Goal: Task Accomplishment & Management: Manage account settings

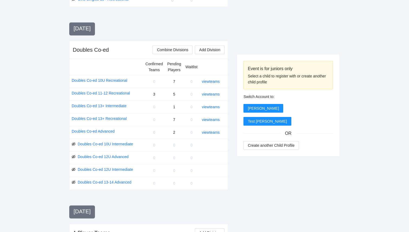
scroll to position [481, 0]
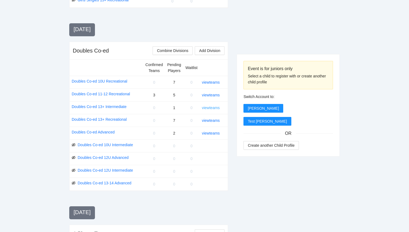
click at [208, 108] on link "view teams" at bounding box center [211, 108] width 18 height 4
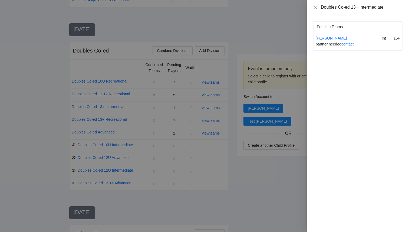
click at [227, 171] on div at bounding box center [204, 116] width 409 height 232
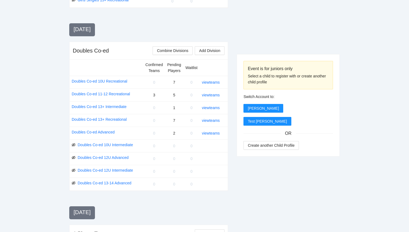
scroll to position [477, 0]
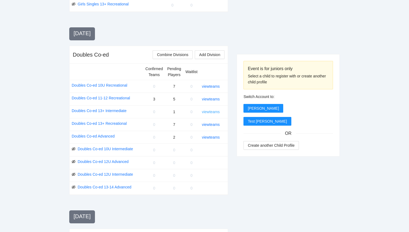
click at [213, 113] on link "view teams" at bounding box center [211, 112] width 18 height 4
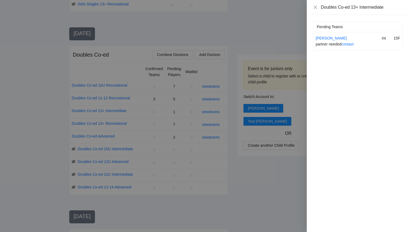
click at [234, 60] on div at bounding box center [204, 116] width 409 height 232
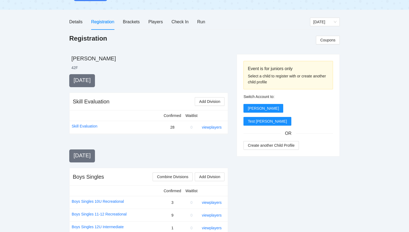
scroll to position [0, 0]
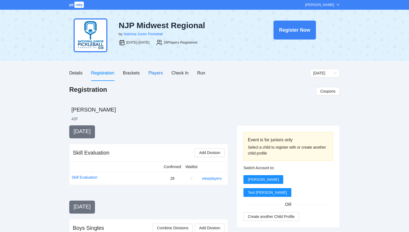
click at [154, 72] on div "Players" at bounding box center [156, 73] width 14 height 7
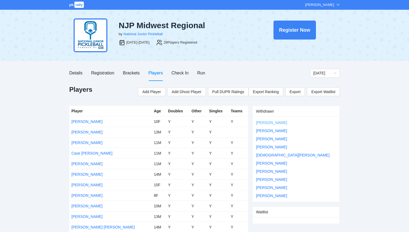
click at [277, 123] on link "[PERSON_NAME]" at bounding box center [271, 123] width 31 height 4
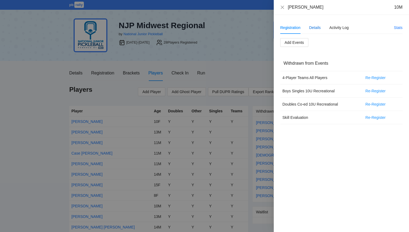
click at [315, 26] on div "Details" at bounding box center [316, 28] width 12 height 6
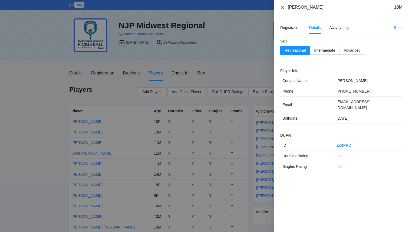
click at [282, 8] on icon "close" at bounding box center [283, 7] width 4 height 4
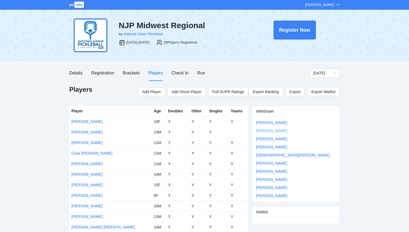
click at [273, 132] on link "[PERSON_NAME]" at bounding box center [271, 131] width 31 height 4
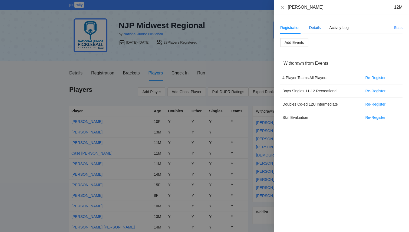
click at [318, 30] on div "Details" at bounding box center [316, 28] width 12 height 6
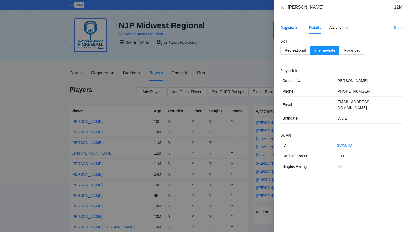
click at [294, 30] on div "Registration" at bounding box center [291, 28] width 20 height 6
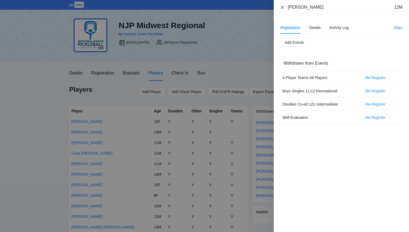
click at [284, 6] on icon "close" at bounding box center [283, 7] width 4 height 4
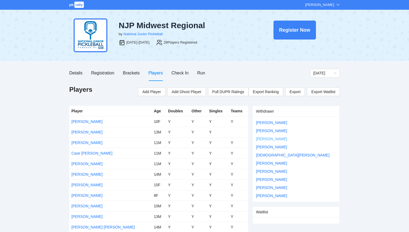
click at [268, 140] on link "[PERSON_NAME]" at bounding box center [271, 139] width 31 height 4
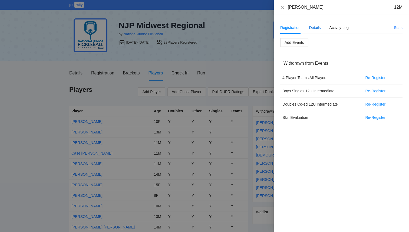
click at [312, 29] on div "Details" at bounding box center [316, 28] width 12 height 6
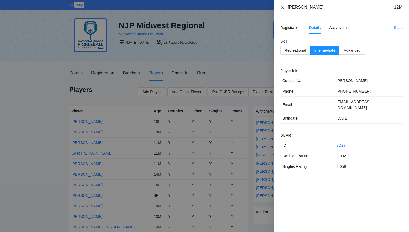
click at [283, 8] on icon "close" at bounding box center [283, 7] width 4 height 4
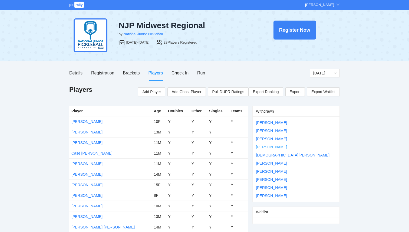
click at [287, 148] on link "[PERSON_NAME]" at bounding box center [271, 147] width 31 height 4
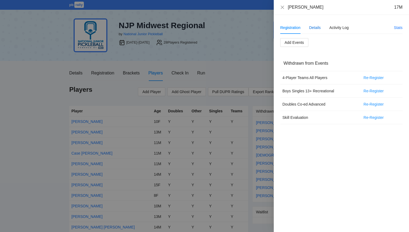
click at [319, 29] on div "Details" at bounding box center [316, 28] width 12 height 6
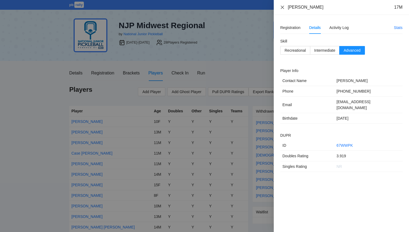
click at [282, 7] on icon "close" at bounding box center [283, 7] width 4 height 4
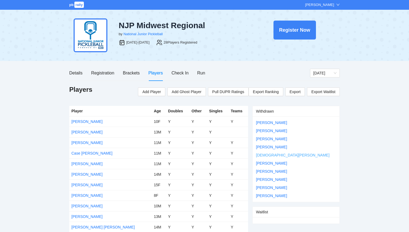
click at [278, 155] on link "[DEMOGRAPHIC_DATA][PERSON_NAME]" at bounding box center [293, 155] width 74 height 4
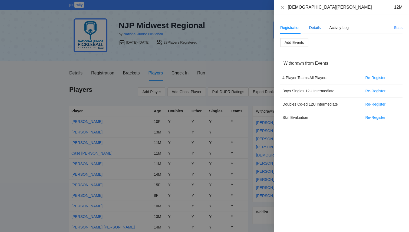
click at [314, 30] on div "Details" at bounding box center [316, 28] width 12 height 6
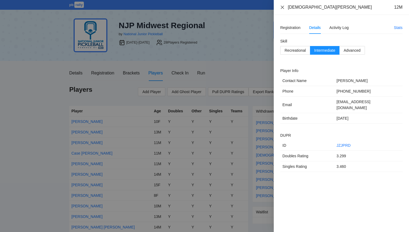
click at [283, 8] on icon "close" at bounding box center [283, 7] width 4 height 4
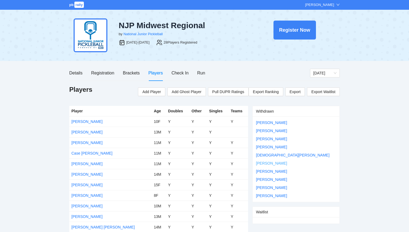
click at [271, 163] on link "[PERSON_NAME]" at bounding box center [271, 163] width 31 height 4
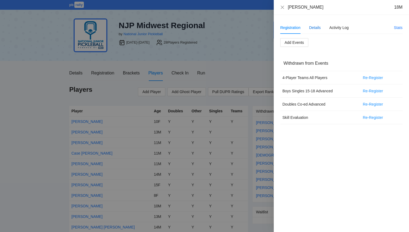
click at [316, 30] on div "Details" at bounding box center [316, 28] width 12 height 6
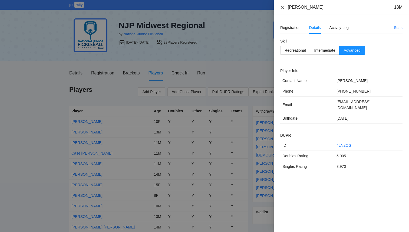
click at [283, 7] on icon "close" at bounding box center [283, 7] width 4 height 4
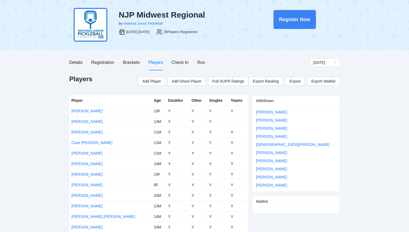
scroll to position [11, 0]
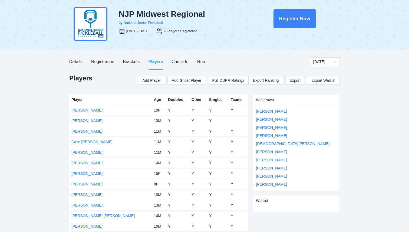
click at [276, 160] on link "[PERSON_NAME]" at bounding box center [271, 160] width 31 height 4
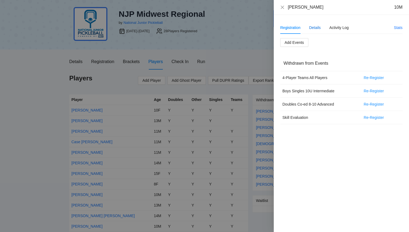
click at [315, 30] on div "Details" at bounding box center [316, 28] width 12 height 6
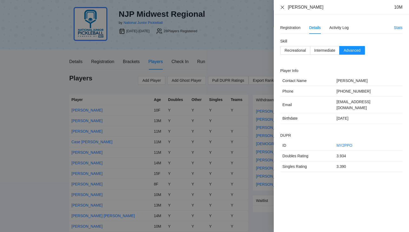
click at [284, 8] on icon "close" at bounding box center [282, 6] width 3 height 3
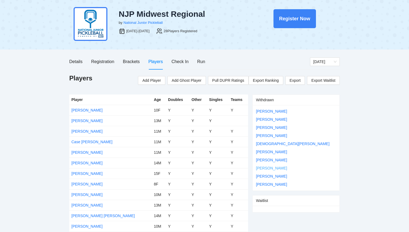
click at [275, 167] on link "[PERSON_NAME]" at bounding box center [271, 168] width 31 height 4
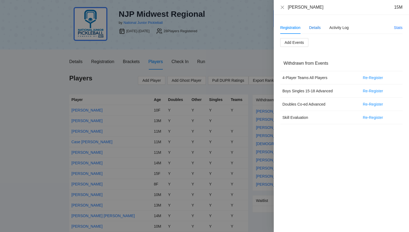
click at [318, 28] on div "Details" at bounding box center [316, 28] width 12 height 6
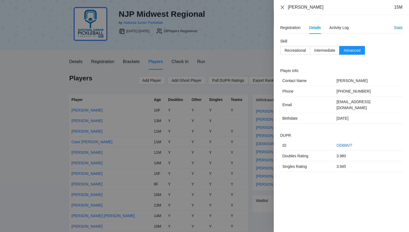
click at [283, 9] on icon "close" at bounding box center [283, 7] width 4 height 4
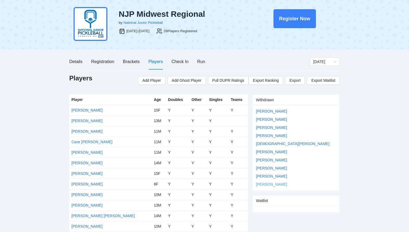
click at [279, 185] on link "[PERSON_NAME]" at bounding box center [271, 184] width 31 height 4
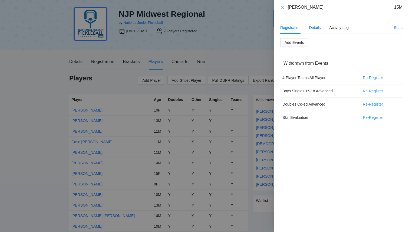
click at [320, 30] on div "Details" at bounding box center [316, 28] width 12 height 6
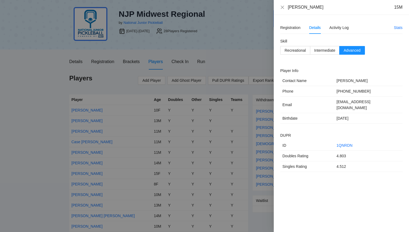
click at [285, 6] on div "Nicholas Pena 15M" at bounding box center [342, 7] width 122 height 6
click at [280, 7] on div "Nicholas Pena 15M" at bounding box center [341, 7] width 135 height 15
click at [282, 8] on icon "close" at bounding box center [283, 7] width 4 height 4
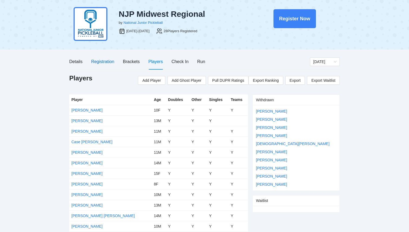
click at [98, 60] on div "Registration" at bounding box center [102, 61] width 23 height 7
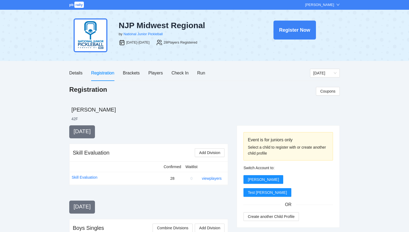
scroll to position [11, 0]
click at [320, 5] on div "[PERSON_NAME]" at bounding box center [319, 4] width 29 height 5
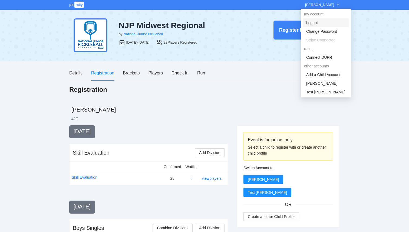
click at [314, 25] on link "Logout" at bounding box center [313, 23] width 12 height 4
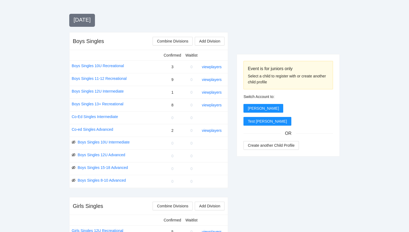
scroll to position [141, 0]
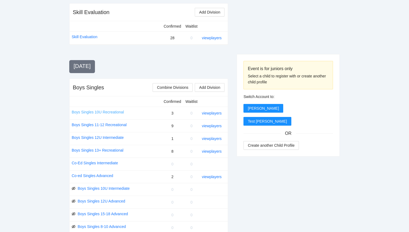
click at [109, 112] on link "Boys Singles 10U Recreational" at bounding box center [98, 112] width 52 height 6
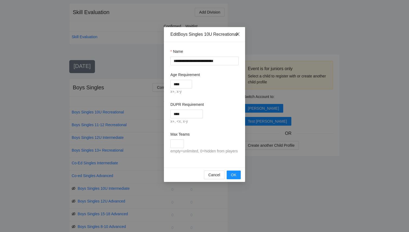
click at [237, 35] on icon "close" at bounding box center [238, 34] width 4 height 4
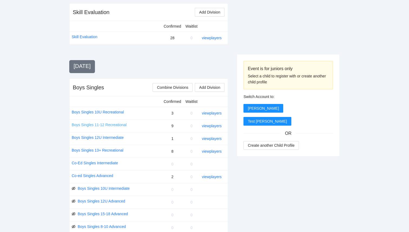
click at [122, 123] on link "Boys Singles 11-12 Recreational" at bounding box center [99, 125] width 55 height 6
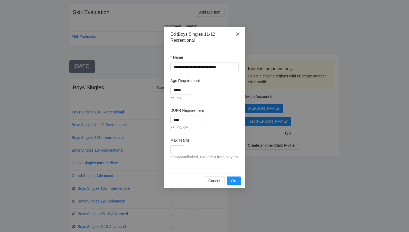
click at [239, 35] on icon "close" at bounding box center [238, 34] width 4 height 4
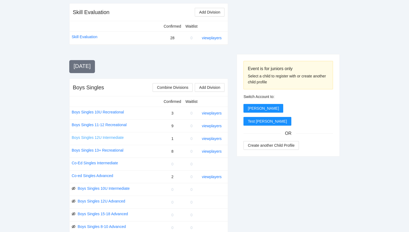
click at [121, 139] on link "Boys Singles 12U Intermediate" at bounding box center [98, 138] width 52 height 6
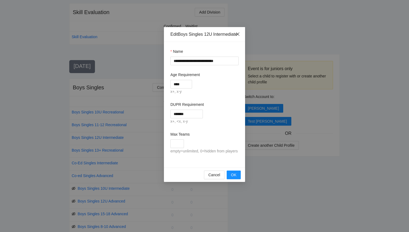
click at [240, 34] on span "Close" at bounding box center [238, 34] width 15 height 15
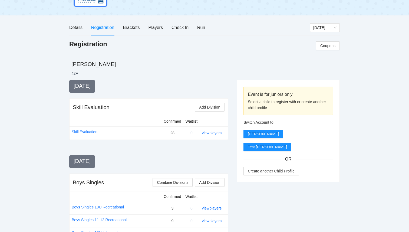
scroll to position [0, 0]
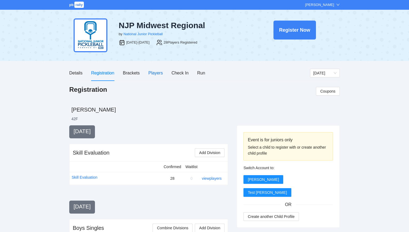
click at [163, 71] on div "Players" at bounding box center [156, 73] width 14 height 7
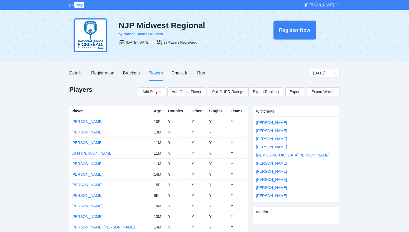
click at [265, 125] on div "[PERSON_NAME]" at bounding box center [293, 123] width 74 height 6
click at [265, 124] on link "[PERSON_NAME]" at bounding box center [271, 123] width 31 height 4
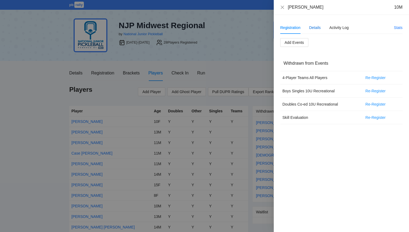
click at [312, 25] on div "Details" at bounding box center [316, 28] width 12 height 6
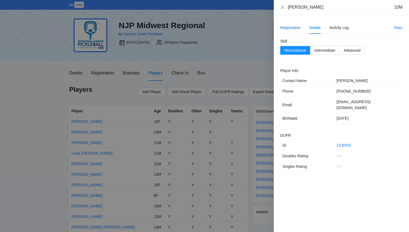
click at [295, 28] on div "Registration" at bounding box center [291, 28] width 20 height 6
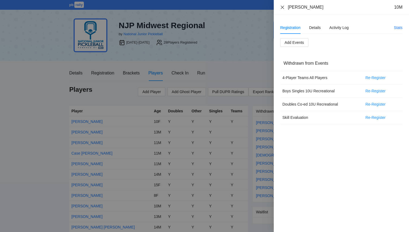
click at [282, 7] on icon "close" at bounding box center [282, 6] width 3 height 3
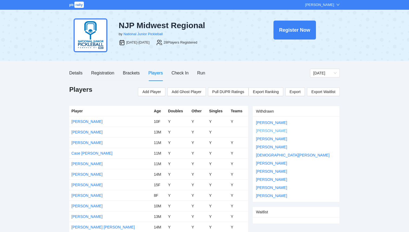
click at [263, 130] on link "[PERSON_NAME]" at bounding box center [271, 131] width 31 height 4
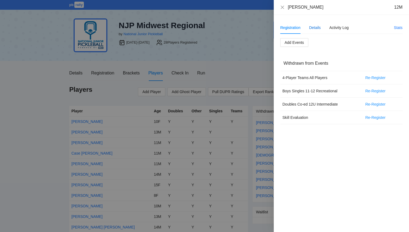
click at [317, 27] on div "Details" at bounding box center [316, 28] width 12 height 6
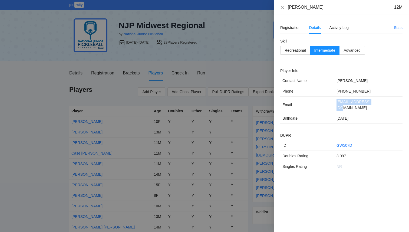
drag, startPoint x: 376, startPoint y: 103, endPoint x: 331, endPoint y: 102, distance: 44.7
click at [331, 102] on tr "Email erose310@yahoo.com" at bounding box center [342, 105] width 122 height 17
copy tr "erose310@yahoo.com"
click at [284, 8] on icon "close" at bounding box center [283, 7] width 4 height 4
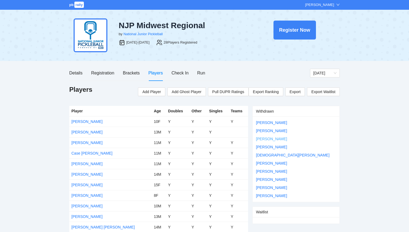
click at [268, 139] on link "[PERSON_NAME]" at bounding box center [271, 139] width 31 height 4
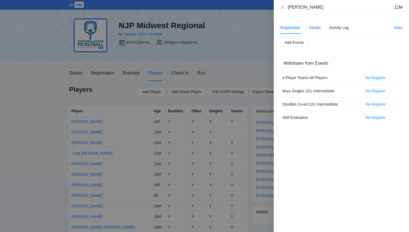
click at [313, 28] on div "Details" at bounding box center [316, 28] width 12 height 6
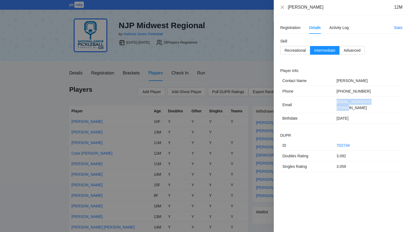
drag, startPoint x: 379, startPoint y: 102, endPoint x: 325, endPoint y: 102, distance: 54.2
click at [325, 102] on tr "Email ryanrfoust@gmail.com" at bounding box center [342, 105] width 122 height 17
copy tr "ryanrfoust@gmail.com"
click at [282, 9] on icon "close" at bounding box center [283, 7] width 4 height 4
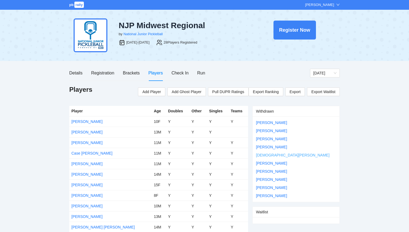
click at [276, 156] on link "[DEMOGRAPHIC_DATA][PERSON_NAME]" at bounding box center [293, 155] width 74 height 4
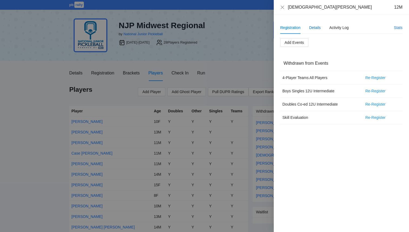
click at [314, 29] on div "Details" at bounding box center [316, 28] width 12 height 6
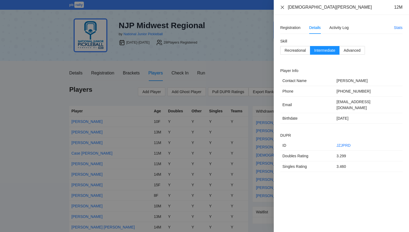
click at [283, 8] on icon "close" at bounding box center [283, 7] width 4 height 4
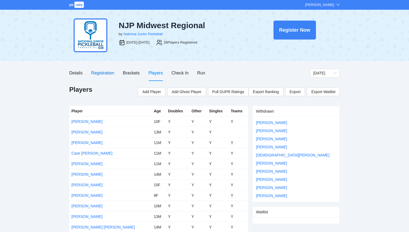
click at [99, 74] on div "Registration" at bounding box center [102, 73] width 23 height 7
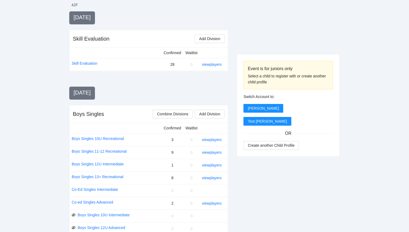
scroll to position [115, 0]
click at [176, 113] on span "Combine Divisions" at bounding box center [172, 113] width 31 height 6
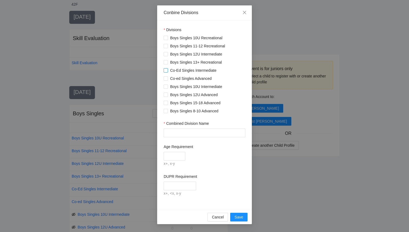
click at [167, 72] on label "Co-Ed Singles Intermediate" at bounding box center [191, 70] width 55 height 6
click at [206, 134] on input "Combined Division Name" at bounding box center [205, 133] width 82 height 9
click at [173, 133] on input "**********" at bounding box center [205, 133] width 82 height 9
type input "**********"
click at [212, 155] on div at bounding box center [205, 156] width 82 height 9
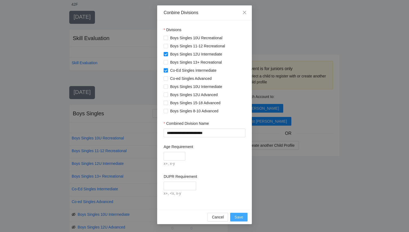
click at [243, 217] on button "Save" at bounding box center [238, 217] width 17 height 9
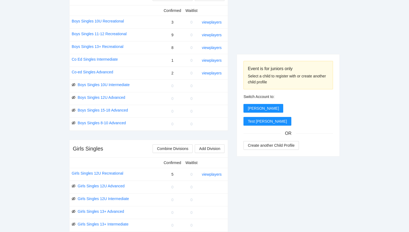
scroll to position [226, 0]
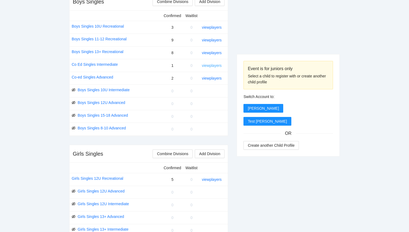
click at [217, 65] on link "view players" at bounding box center [212, 65] width 20 height 4
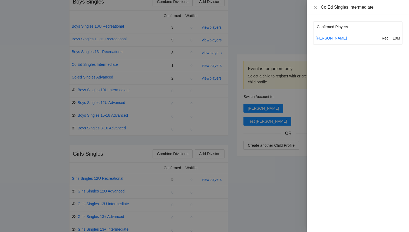
click at [213, 77] on div at bounding box center [204, 116] width 409 height 232
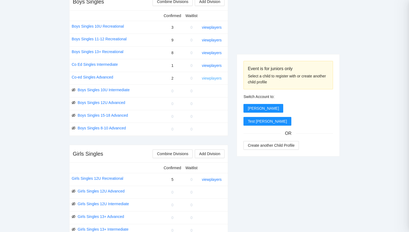
click at [213, 78] on link "view players" at bounding box center [212, 78] width 20 height 4
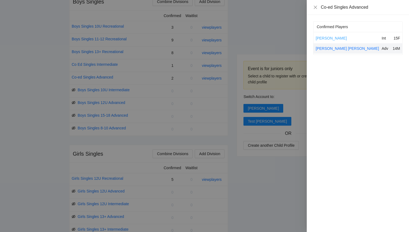
click at [334, 36] on link "Ellie Rotterman" at bounding box center [331, 38] width 31 height 4
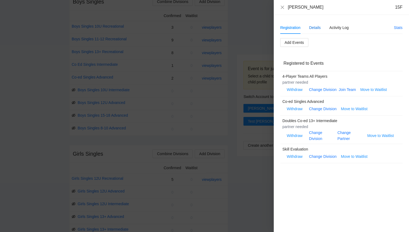
click at [318, 28] on div "Details" at bounding box center [316, 28] width 12 height 6
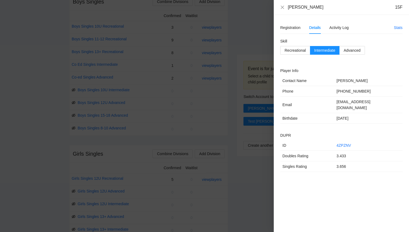
click at [283, 10] on div "Ellie Rotterman 15F" at bounding box center [342, 7] width 122 height 6
click at [284, 30] on div "Registration" at bounding box center [291, 28] width 20 height 6
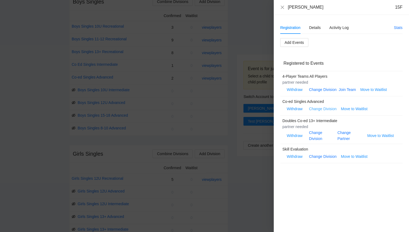
click at [320, 110] on link "Change Division" at bounding box center [323, 109] width 28 height 4
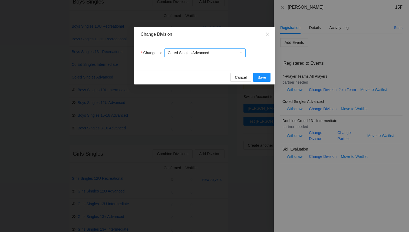
click at [202, 51] on span "Co-ed Singles Advanced" at bounding box center [205, 53] width 75 height 8
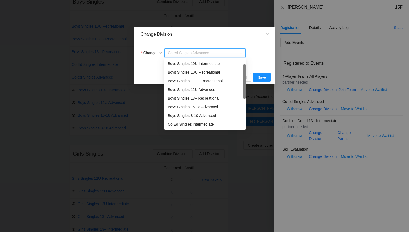
scroll to position [9, 0]
click at [203, 117] on div "Co Ed Singles Intermediate" at bounding box center [205, 116] width 75 height 6
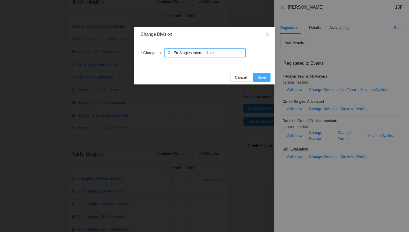
click at [261, 78] on span "Save" at bounding box center [262, 77] width 9 height 6
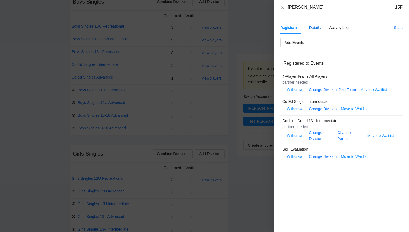
click at [312, 28] on div "Details" at bounding box center [316, 28] width 12 height 6
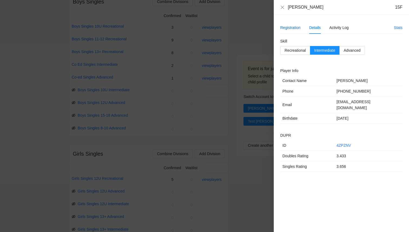
click at [289, 30] on div "Registration" at bounding box center [291, 28] width 20 height 6
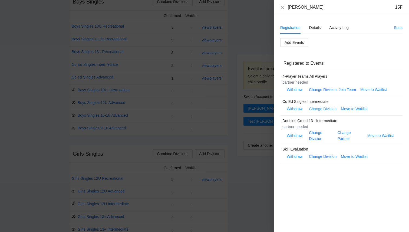
click at [315, 110] on link "Change Division" at bounding box center [323, 109] width 28 height 4
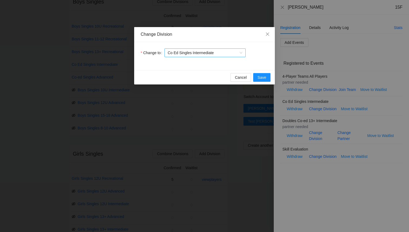
click at [201, 54] on span "Co Ed Singles Intermediate" at bounding box center [205, 53] width 75 height 8
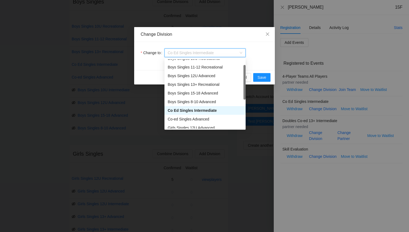
scroll to position [17, 0]
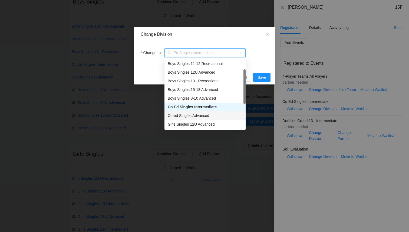
click at [206, 116] on div "Co-ed Singles Advanced" at bounding box center [205, 116] width 75 height 6
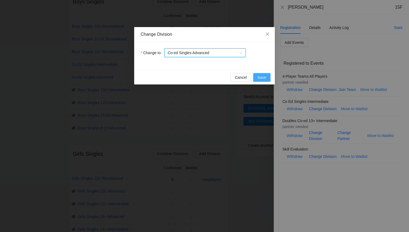
click at [262, 78] on span "Save" at bounding box center [262, 77] width 9 height 6
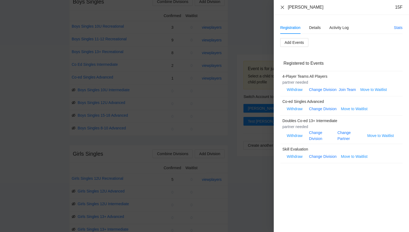
click at [282, 7] on icon "close" at bounding box center [283, 7] width 4 height 4
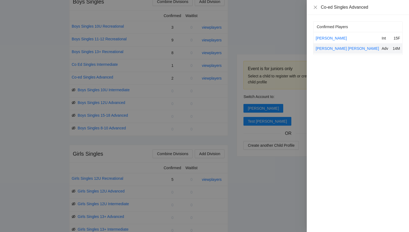
click at [194, 93] on div at bounding box center [204, 116] width 409 height 232
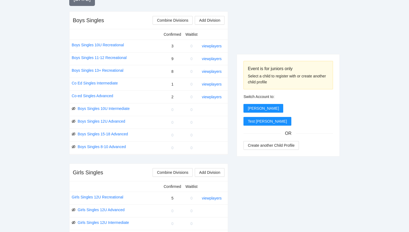
scroll to position [209, 0]
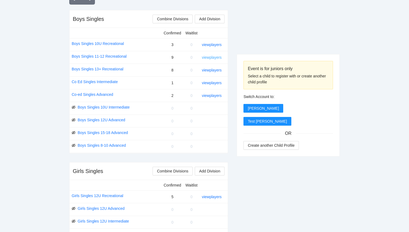
click at [205, 57] on link "view players" at bounding box center [212, 57] width 20 height 4
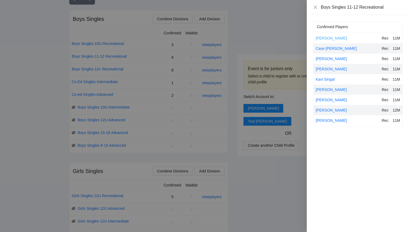
click at [326, 38] on link "[PERSON_NAME]" at bounding box center [331, 38] width 31 height 4
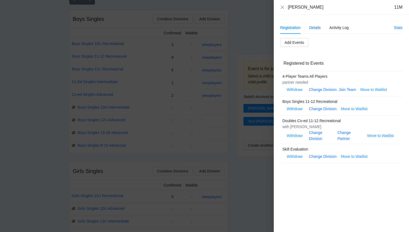
click at [320, 29] on div "Details" at bounding box center [316, 28] width 12 height 6
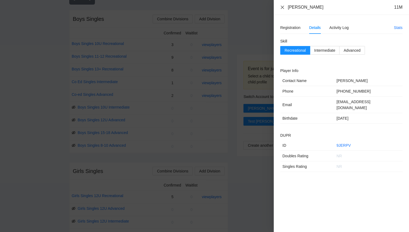
click at [283, 7] on icon "close" at bounding box center [282, 6] width 3 height 3
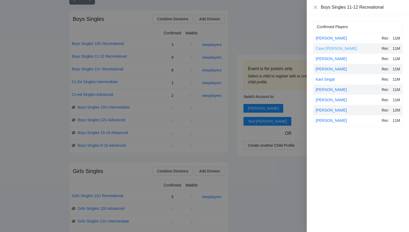
click at [331, 50] on link "Case [PERSON_NAME]" at bounding box center [336, 48] width 41 height 4
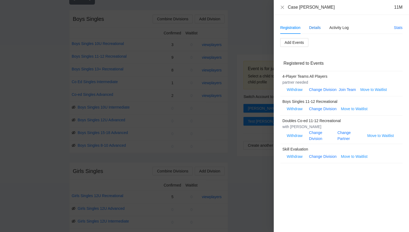
click at [312, 28] on div "Details" at bounding box center [316, 28] width 12 height 6
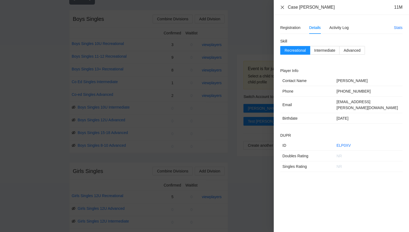
click at [281, 9] on icon "close" at bounding box center [283, 7] width 4 height 4
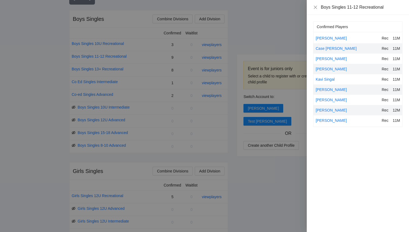
click at [265, 40] on div at bounding box center [204, 116] width 409 height 232
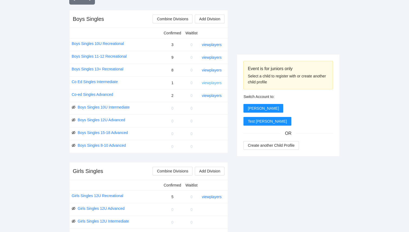
click at [216, 84] on link "view players" at bounding box center [212, 83] width 20 height 4
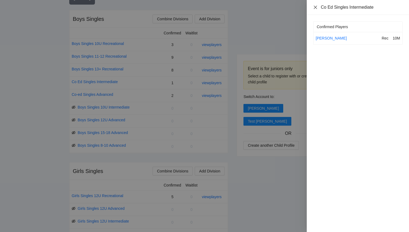
click at [315, 8] on icon "close" at bounding box center [316, 7] width 4 height 4
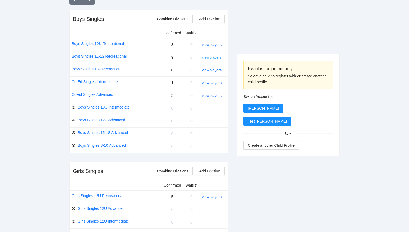
click at [214, 59] on link "view players" at bounding box center [212, 57] width 20 height 4
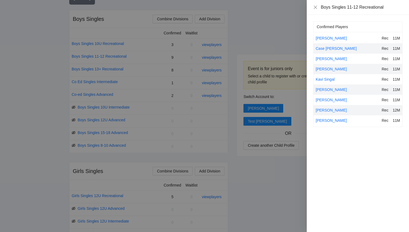
click at [327, 82] on div "Kavi Singal" at bounding box center [348, 79] width 64 height 6
click at [327, 79] on link "Kavi Singal" at bounding box center [325, 79] width 19 height 4
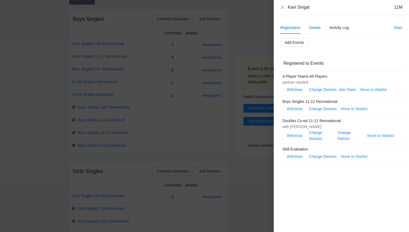
click at [318, 26] on div "Details" at bounding box center [316, 28] width 12 height 6
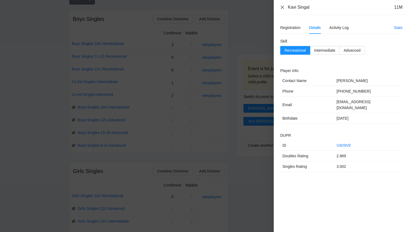
click at [284, 8] on icon "close" at bounding box center [282, 6] width 3 height 3
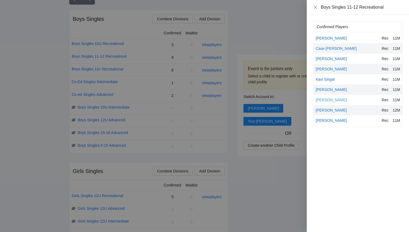
click at [331, 99] on link "[PERSON_NAME]" at bounding box center [331, 100] width 31 height 4
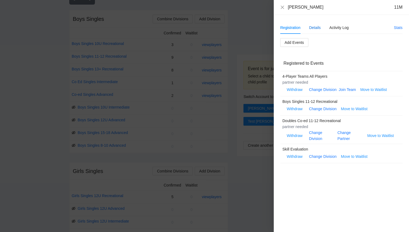
click at [314, 25] on div "Details" at bounding box center [316, 28] width 12 height 6
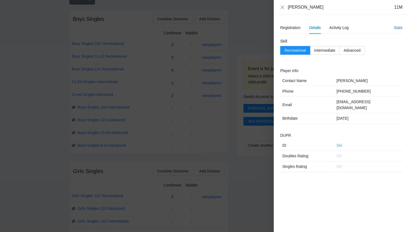
click at [342, 143] on link "Set" at bounding box center [340, 145] width 6 height 4
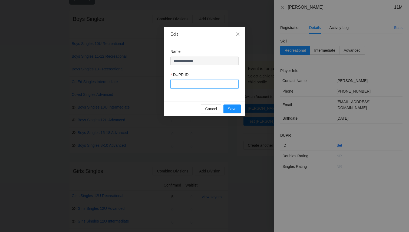
click at [220, 84] on input "DUPR ID" at bounding box center [205, 84] width 68 height 9
type input "*"
type input "******"
click at [233, 110] on span "Save" at bounding box center [232, 109] width 9 height 6
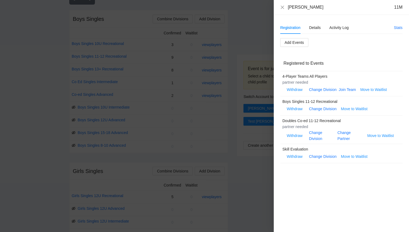
click at [255, 157] on div at bounding box center [204, 116] width 409 height 232
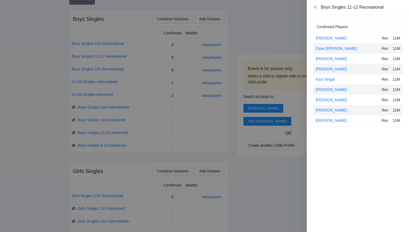
click at [255, 157] on div at bounding box center [204, 116] width 409 height 232
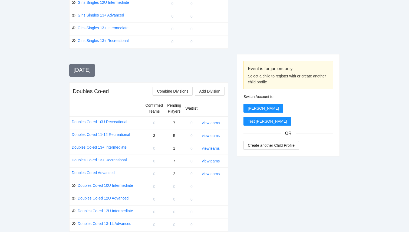
scroll to position [429, 0]
click at [119, 147] on link "Doubles Co-ed 13+ Intermediate" at bounding box center [99, 147] width 55 height 6
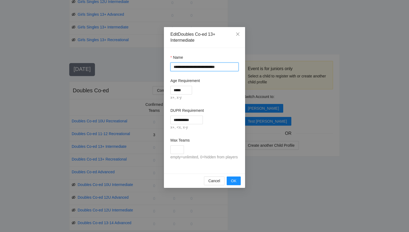
drag, startPoint x: 208, startPoint y: 67, endPoint x: 201, endPoint y: 66, distance: 6.9
click at [201, 66] on input "**********" at bounding box center [205, 67] width 68 height 9
type input "**********"
drag, startPoint x: 177, startPoint y: 89, endPoint x: 162, endPoint y: 87, distance: 15.6
click at [162, 87] on div "**********" at bounding box center [204, 116] width 409 height 232
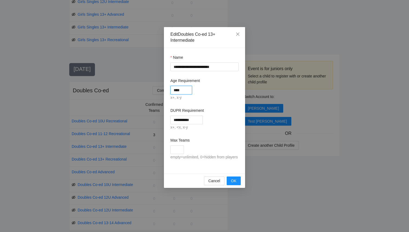
type input "****"
click at [217, 121] on div "**********" at bounding box center [205, 120] width 68 height 9
click at [236, 184] on span "OK" at bounding box center [233, 181] width 5 height 6
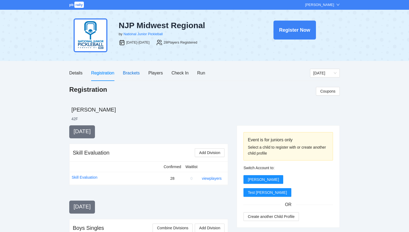
click at [137, 74] on div "Brackets" at bounding box center [131, 73] width 17 height 7
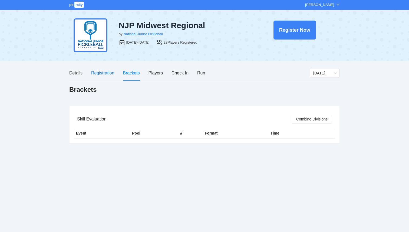
click at [104, 73] on div "Registration" at bounding box center [102, 73] width 23 height 7
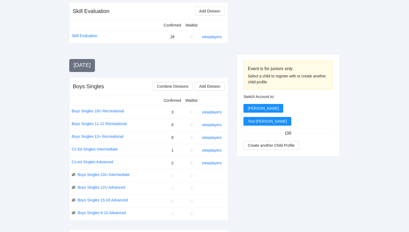
scroll to position [145, 0]
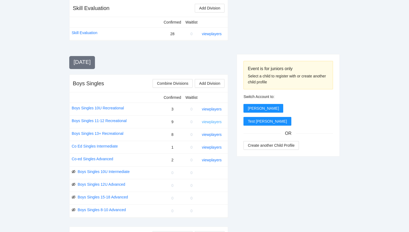
click at [207, 121] on link "view players" at bounding box center [212, 122] width 20 height 4
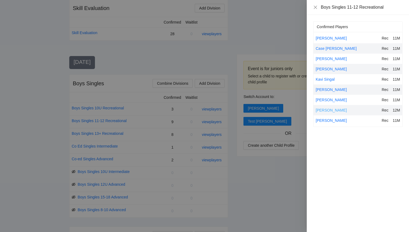
click at [330, 109] on link "[PERSON_NAME]" at bounding box center [331, 110] width 31 height 4
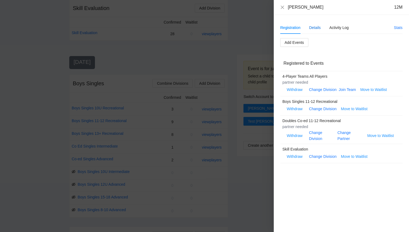
click at [316, 27] on div "Details" at bounding box center [316, 28] width 12 height 6
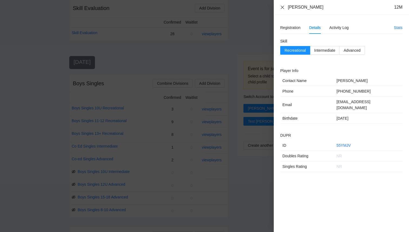
click at [284, 5] on icon "close" at bounding box center [283, 7] width 4 height 4
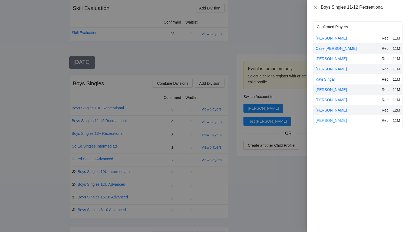
click at [327, 120] on link "[PERSON_NAME]" at bounding box center [331, 120] width 31 height 4
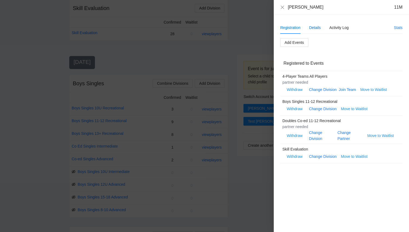
click at [313, 29] on div "Details" at bounding box center [316, 28] width 12 height 6
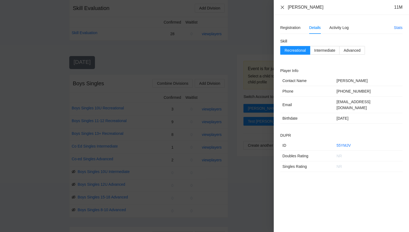
click at [284, 7] on icon "close" at bounding box center [283, 7] width 4 height 4
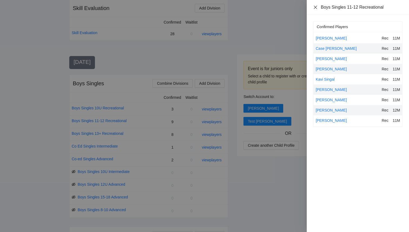
click at [315, 6] on icon "close" at bounding box center [316, 7] width 4 height 4
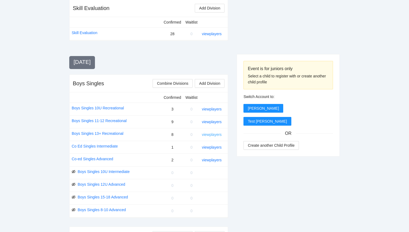
click at [219, 136] on link "view players" at bounding box center [212, 134] width 20 height 4
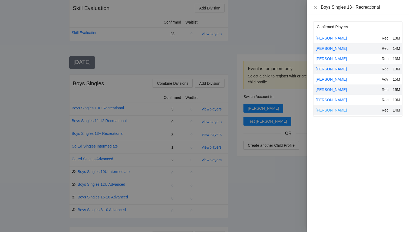
click at [331, 111] on link "[PERSON_NAME]" at bounding box center [331, 110] width 31 height 4
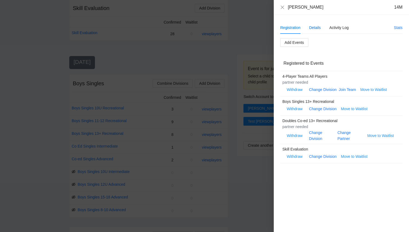
click at [314, 30] on div "Details" at bounding box center [316, 28] width 12 height 6
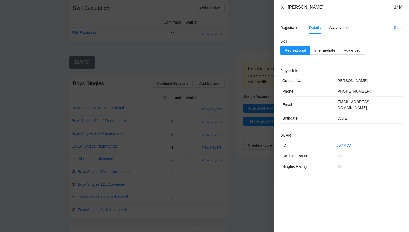
click at [284, 8] on icon "close" at bounding box center [282, 6] width 3 height 3
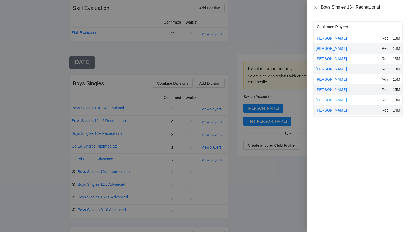
click at [331, 99] on link "[PERSON_NAME]" at bounding box center [331, 100] width 31 height 4
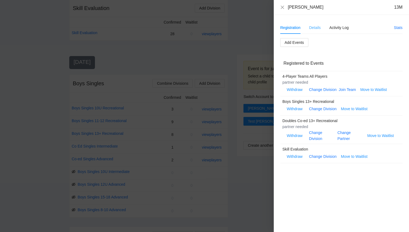
click at [311, 23] on div "Details" at bounding box center [316, 27] width 12 height 12
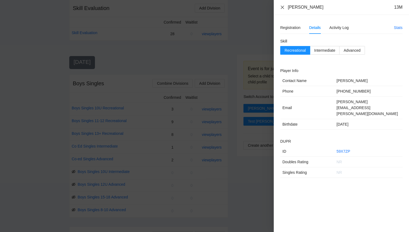
click at [282, 7] on icon "close" at bounding box center [282, 6] width 3 height 3
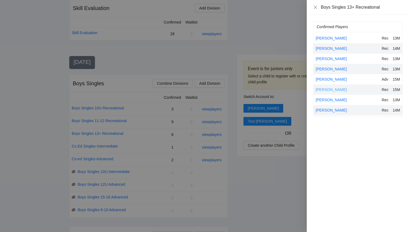
click at [332, 88] on link "[PERSON_NAME]" at bounding box center [331, 89] width 31 height 4
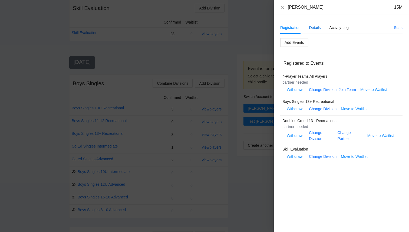
click at [312, 28] on div "Details" at bounding box center [316, 28] width 12 height 6
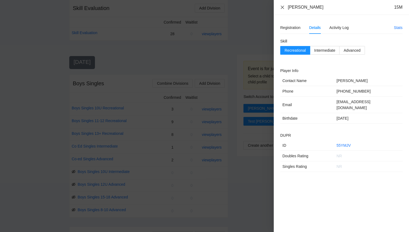
click at [282, 6] on icon "close" at bounding box center [283, 7] width 4 height 4
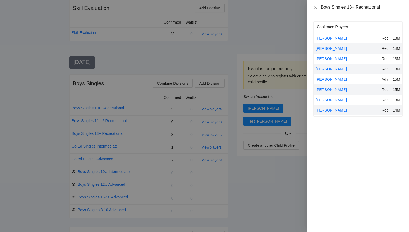
click at [335, 75] on div "[PERSON_NAME] Adv 15M" at bounding box center [358, 79] width 89 height 10
click at [335, 77] on link "[PERSON_NAME]" at bounding box center [331, 79] width 31 height 4
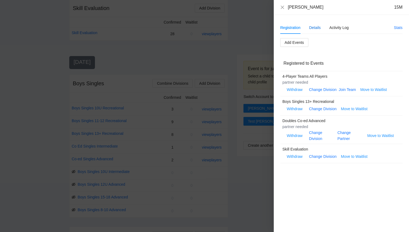
click at [312, 25] on div "Details" at bounding box center [316, 28] width 12 height 6
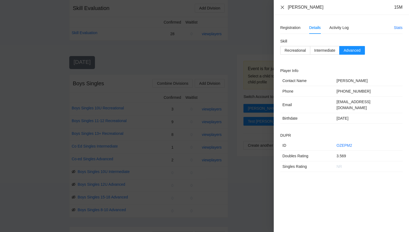
click at [283, 8] on icon "close" at bounding box center [282, 6] width 3 height 3
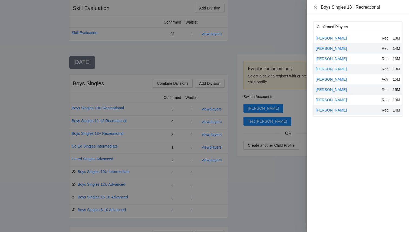
click at [331, 70] on link "[PERSON_NAME]" at bounding box center [331, 69] width 31 height 4
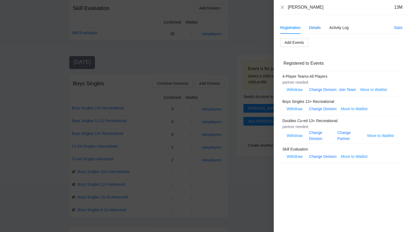
click at [312, 28] on div "Details" at bounding box center [316, 28] width 12 height 6
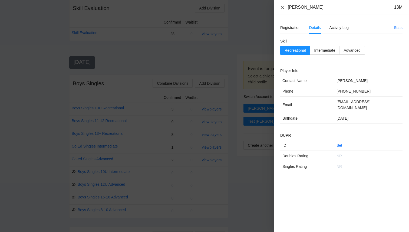
click at [283, 6] on icon "close" at bounding box center [282, 6] width 3 height 3
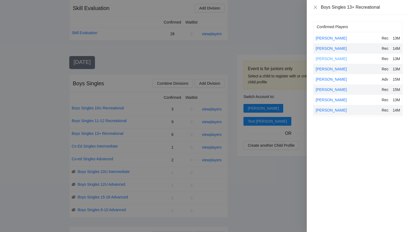
click at [329, 58] on link "[PERSON_NAME]" at bounding box center [331, 59] width 31 height 4
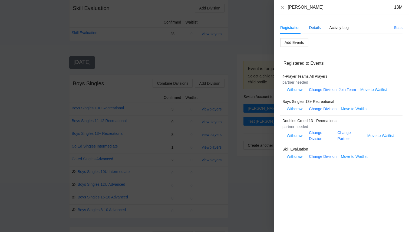
click at [314, 29] on div "Details" at bounding box center [316, 28] width 12 height 6
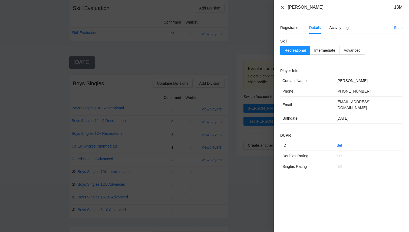
click at [284, 5] on icon "close" at bounding box center [283, 7] width 4 height 4
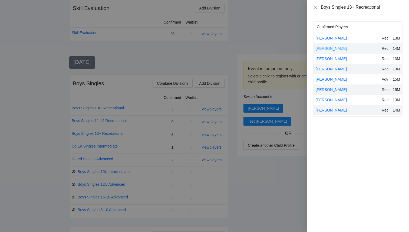
click at [330, 49] on link "[PERSON_NAME]" at bounding box center [331, 48] width 31 height 4
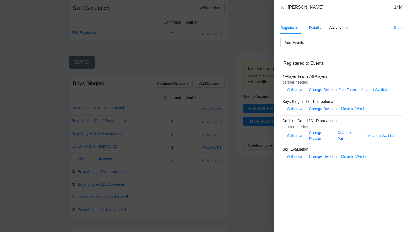
click at [316, 27] on div "Details" at bounding box center [316, 28] width 12 height 6
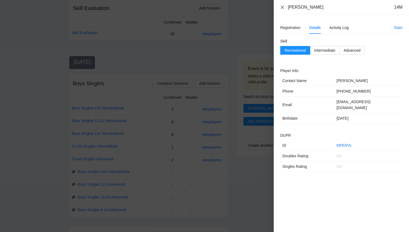
click at [284, 7] on icon "close" at bounding box center [283, 7] width 4 height 4
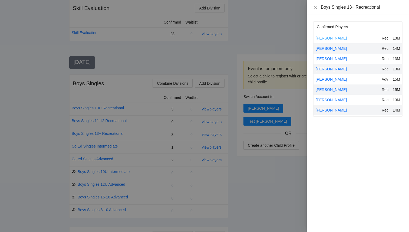
click at [336, 37] on link "[PERSON_NAME]" at bounding box center [331, 38] width 31 height 4
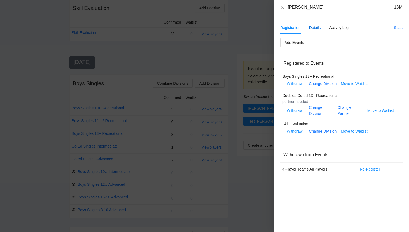
click at [316, 27] on div "Details" at bounding box center [316, 28] width 12 height 6
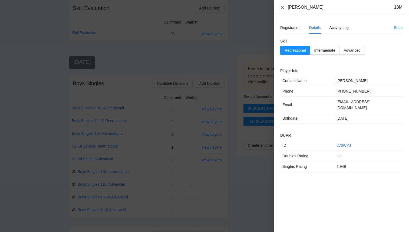
click at [281, 8] on icon "close" at bounding box center [283, 7] width 4 height 4
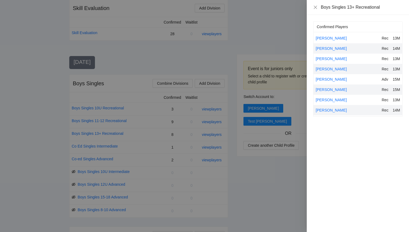
click at [258, 47] on div at bounding box center [204, 116] width 409 height 232
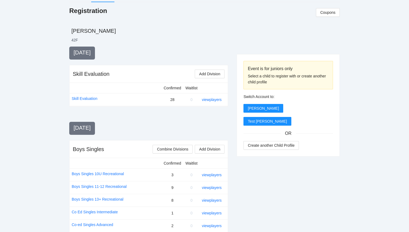
scroll to position [90, 0]
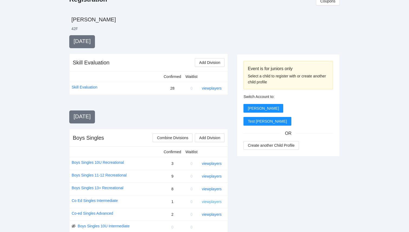
click at [213, 203] on link "view players" at bounding box center [212, 202] width 20 height 4
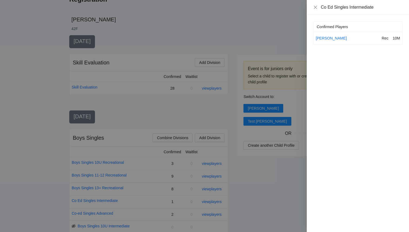
click at [214, 191] on div at bounding box center [204, 116] width 409 height 232
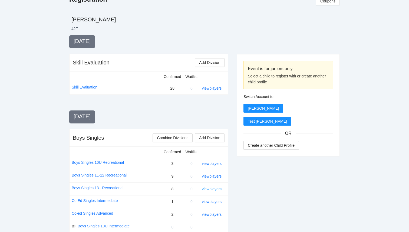
click at [213, 189] on link "view players" at bounding box center [212, 189] width 20 height 4
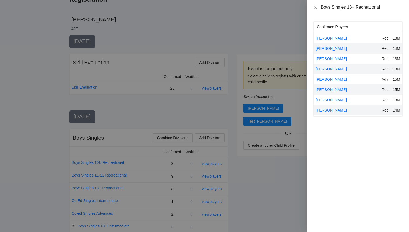
click at [275, 192] on div at bounding box center [204, 116] width 409 height 232
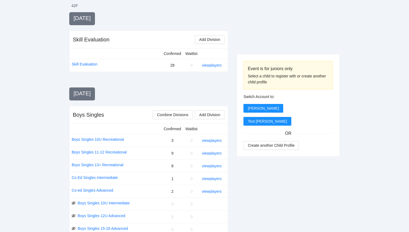
scroll to position [0, 0]
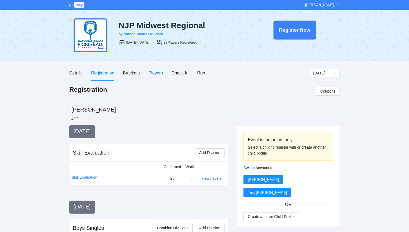
click at [153, 71] on div "Players" at bounding box center [156, 73] width 14 height 7
